Goal: Task Accomplishment & Management: Manage account settings

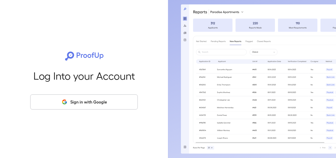
click at [110, 100] on button "Sign in with Google" at bounding box center [84, 101] width 108 height 15
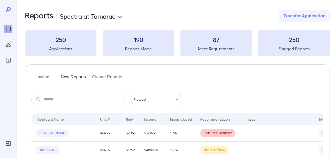
click at [49, 75] on button "Invited" at bounding box center [42, 79] width 23 height 12
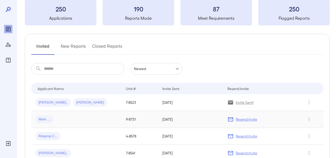
scroll to position [31, 0]
click at [249, 118] on p "Resend Invite" at bounding box center [246, 118] width 21 height 5
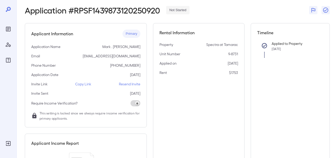
scroll to position [23, 0]
click at [138, 83] on p "Resend Invite" at bounding box center [129, 84] width 21 height 5
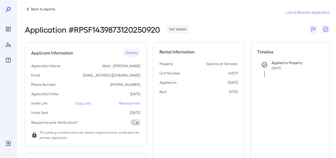
scroll to position [0, 0]
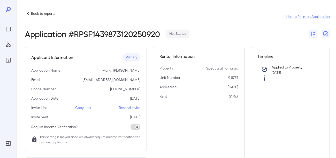
click at [35, 12] on p "Back to reports" at bounding box center [43, 13] width 24 height 5
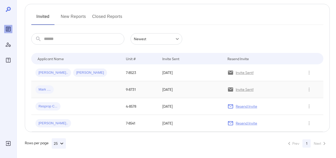
scroll to position [61, 0]
click at [41, 88] on span "Mark ...." at bounding box center [44, 88] width 18 height 5
